Goal: Check status: Check status

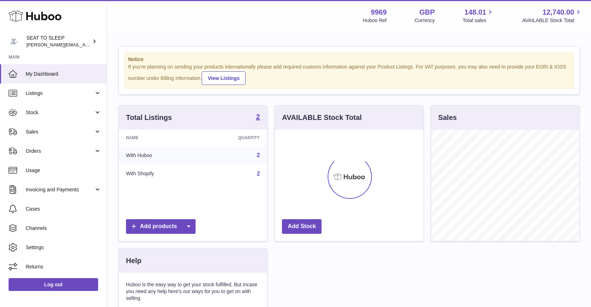
scroll to position [111, 148]
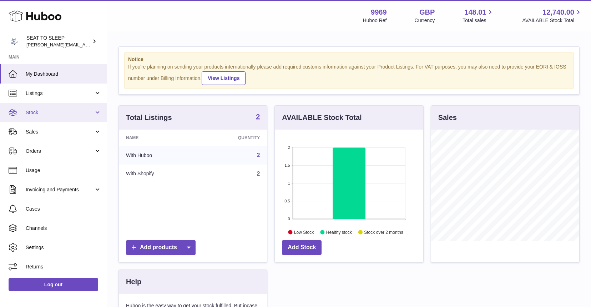
click at [32, 113] on span "Stock" at bounding box center [60, 112] width 68 height 7
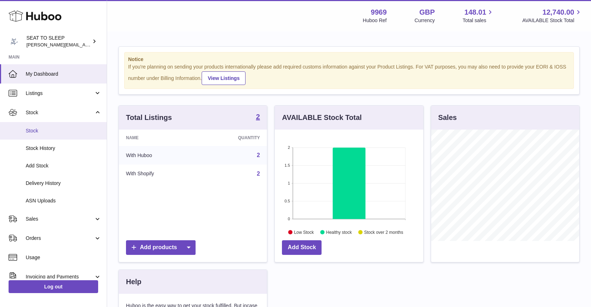
click at [34, 127] on span "Stock" at bounding box center [64, 130] width 76 height 7
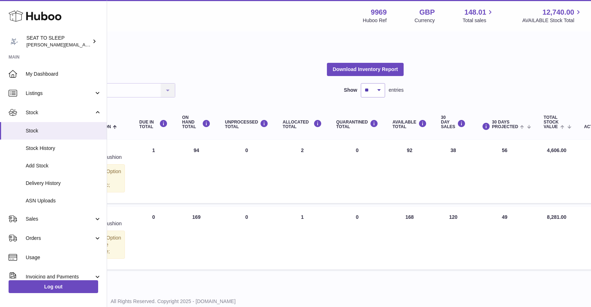
scroll to position [2, 177]
click at [46, 166] on span "Add Stock" at bounding box center [64, 165] width 76 height 7
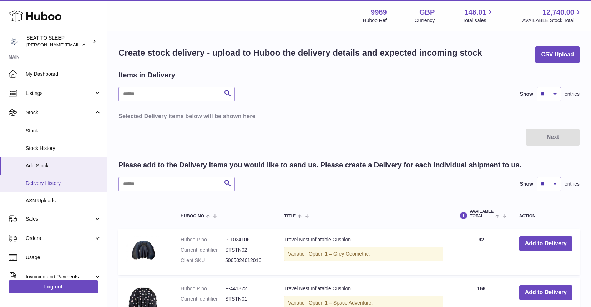
click at [43, 180] on span "Delivery History" at bounding box center [64, 183] width 76 height 7
